Goal: Book appointment/travel/reservation

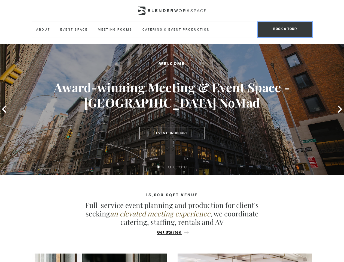
click at [285, 29] on span "BOOK A TOUR" at bounding box center [285, 29] width 55 height 15
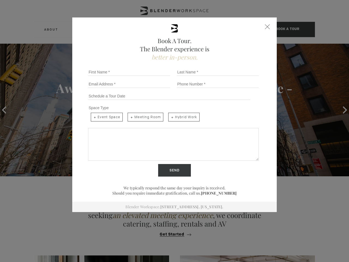
click at [4, 109] on icon at bounding box center [4, 109] width 4 height 7
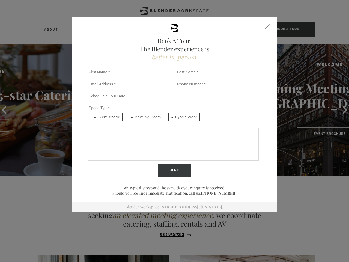
click at [340, 109] on div "Book A Tour. The Blender experience is better in-person. Team Size 1 2 3 4 5 6 …" at bounding box center [174, 131] width 349 height 262
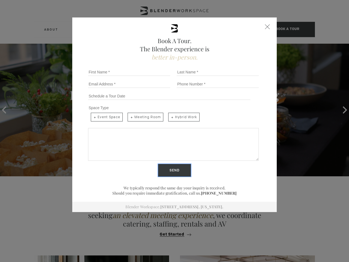
click at [159, 167] on input "Send" at bounding box center [174, 170] width 33 height 13
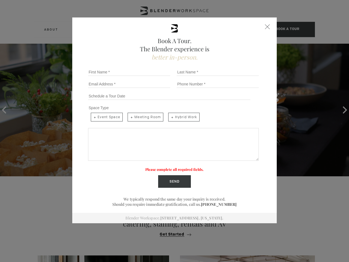
click at [164, 167] on label "Please complete all required fields." at bounding box center [174, 169] width 58 height 5
click at [170, 167] on label "Please complete all required fields." at bounding box center [174, 169] width 58 height 5
click at [175, 167] on label "Please complete all required fields." at bounding box center [174, 169] width 58 height 5
click at [181, 167] on label "Please complete all required fields." at bounding box center [174, 169] width 58 height 5
click at [186, 167] on label "Please complete all required fields." at bounding box center [174, 169] width 58 height 5
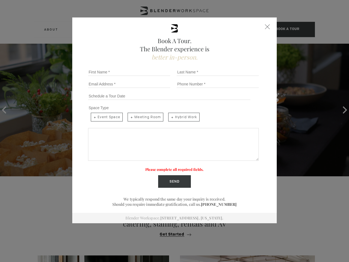
click at [172, 232] on div "Book A Tour. The Blender experience is better in-person. Team Size 1 2 3 4 5 6 …" at bounding box center [174, 131] width 349 height 262
